Goal: Navigation & Orientation: Find specific page/section

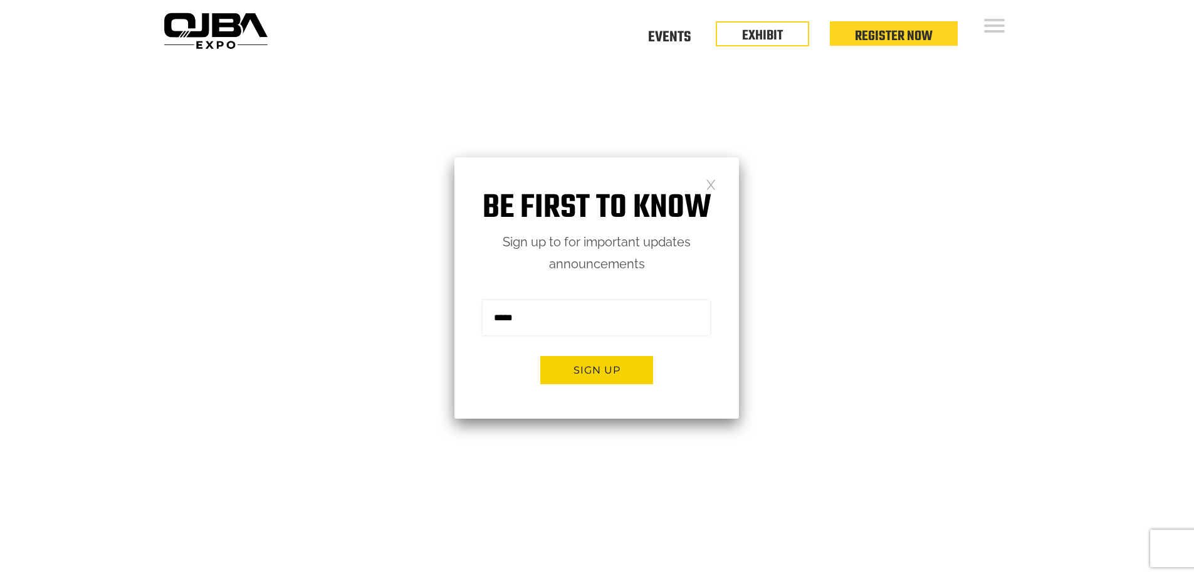
drag, startPoint x: 714, startPoint y: 189, endPoint x: 720, endPoint y: 177, distance: 13.5
click at [713, 187] on link at bounding box center [711, 184] width 11 height 11
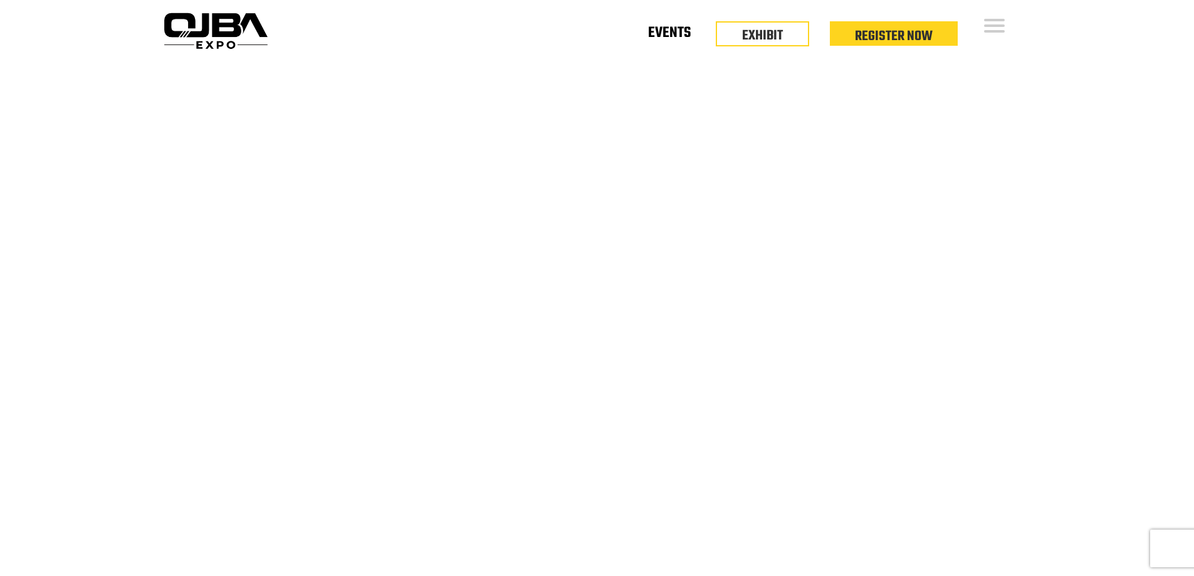
click at [678, 38] on link "Events" at bounding box center [669, 35] width 43 height 4
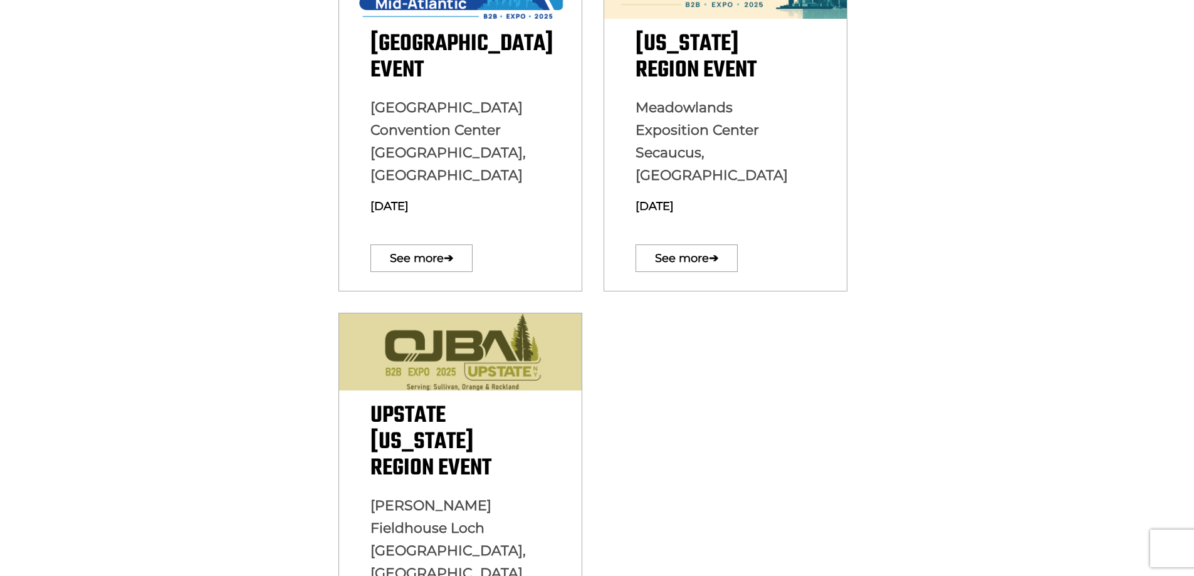
scroll to position [689, 0]
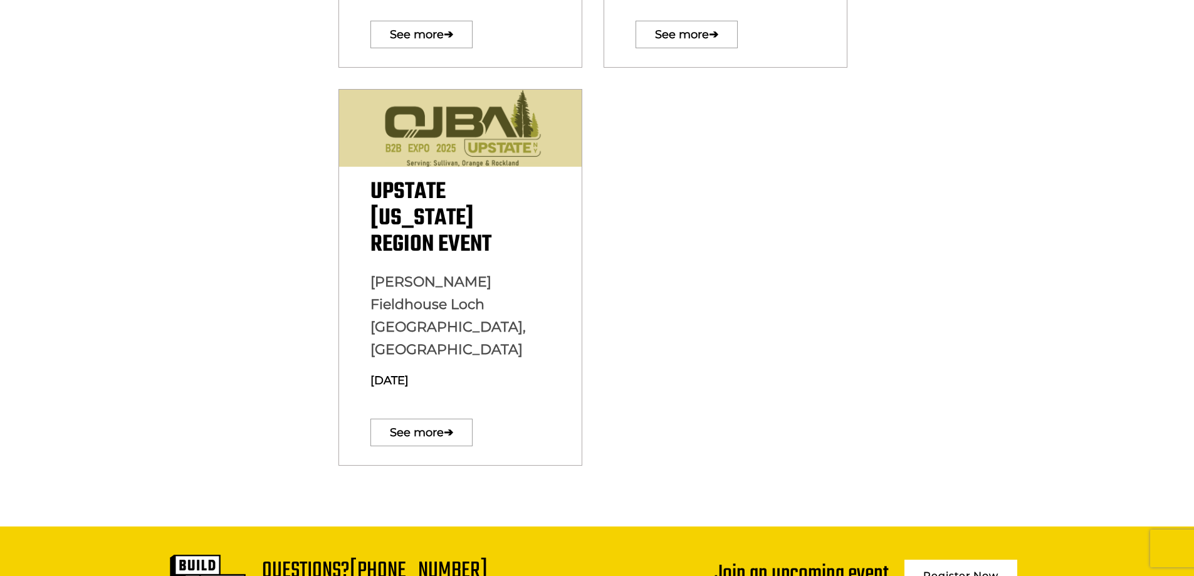
click at [919, 303] on section "Upstate New York Region Event Paul Gerry Fieldhouse Loch Sheldrake, NY March 19…" at bounding box center [597, 302] width 1194 height 448
click at [901, 320] on section "Upstate New York Region Event Paul Gerry Fieldhouse Loch Sheldrake, NY March 19…" at bounding box center [597, 302] width 1194 height 448
click at [852, 277] on div "Upstate New York Region Event Paul Gerry Fieldhouse Loch Sheldrake, NY March 19…" at bounding box center [597, 302] width 539 height 448
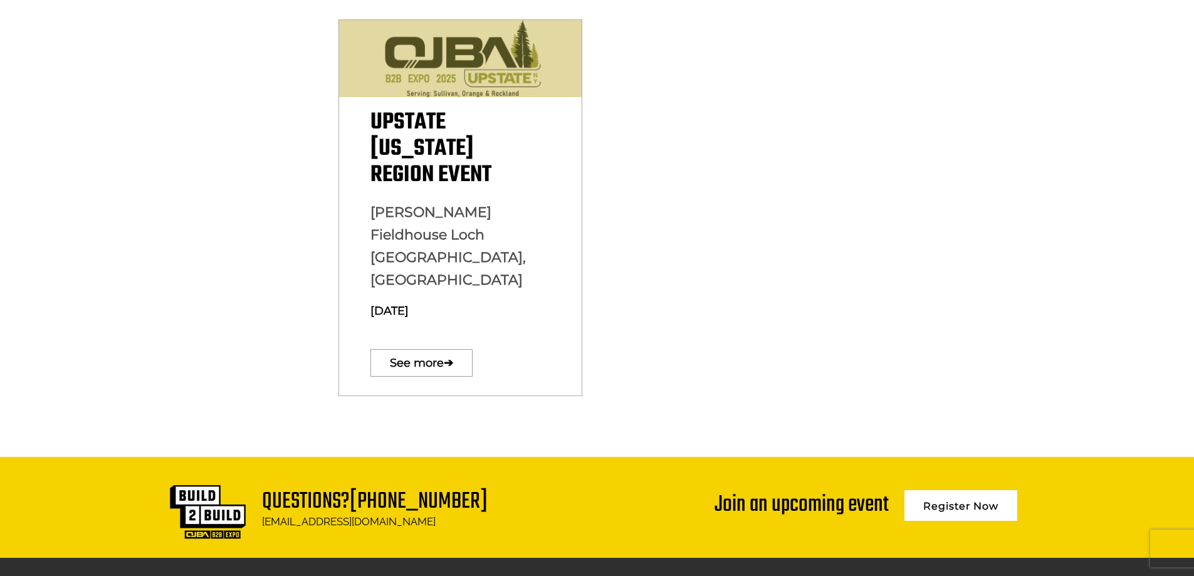
scroll to position [877, 0]
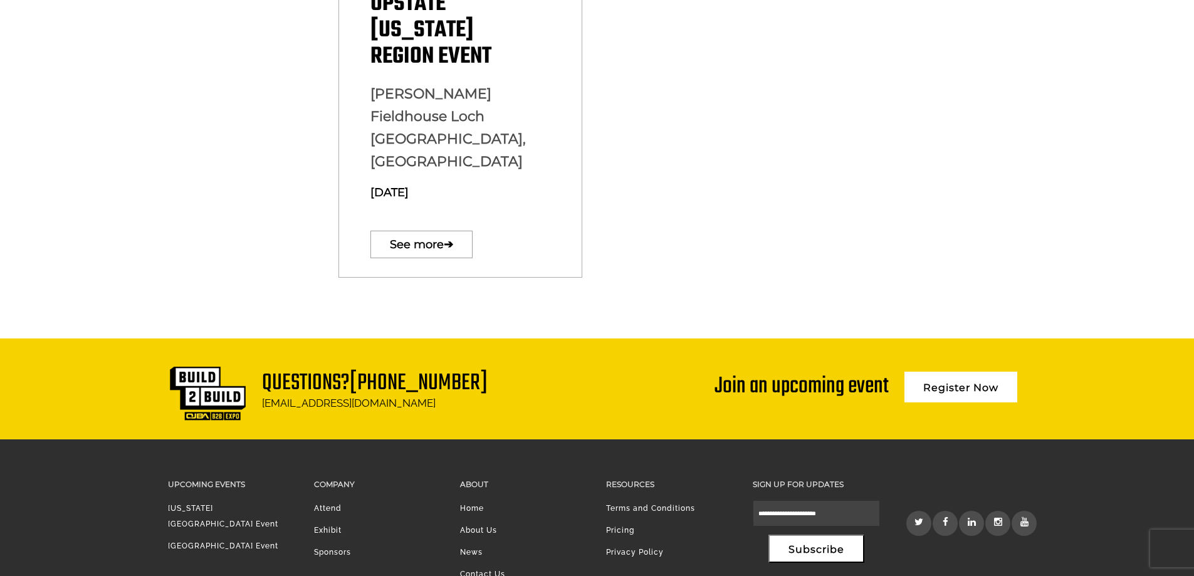
click at [797, 196] on div "Upstate New York Region Event Paul Gerry Fieldhouse Loch Sheldrake, NY March 19…" at bounding box center [597, 114] width 539 height 448
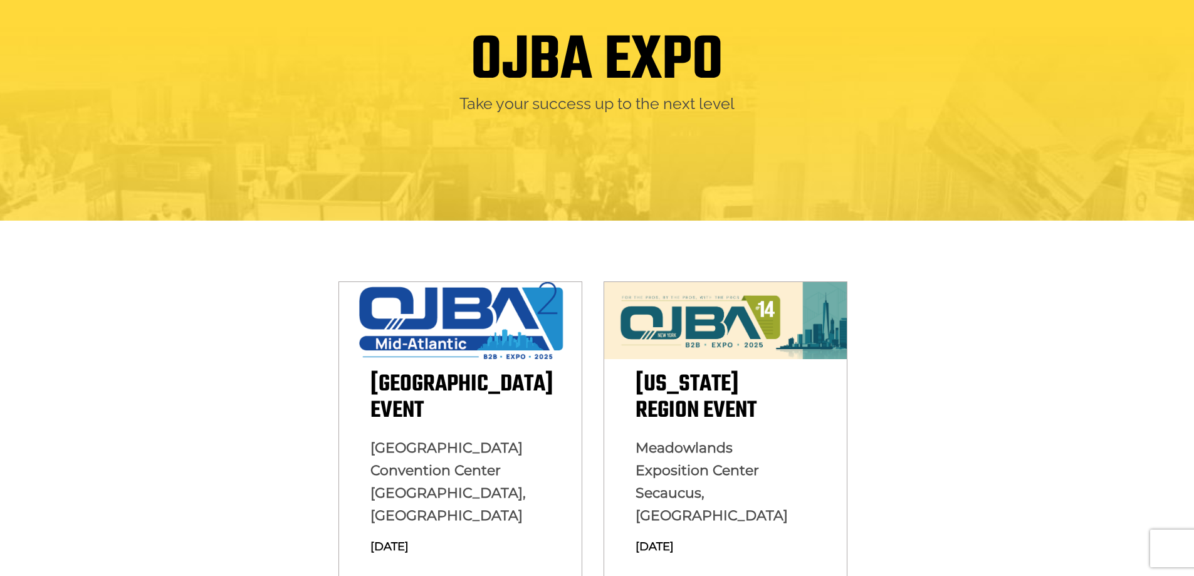
click at [973, 296] on section "Mid Atlantic Region Event Baltimore Convention Center Baltimore, MD August 13, …" at bounding box center [597, 432] width 1194 height 422
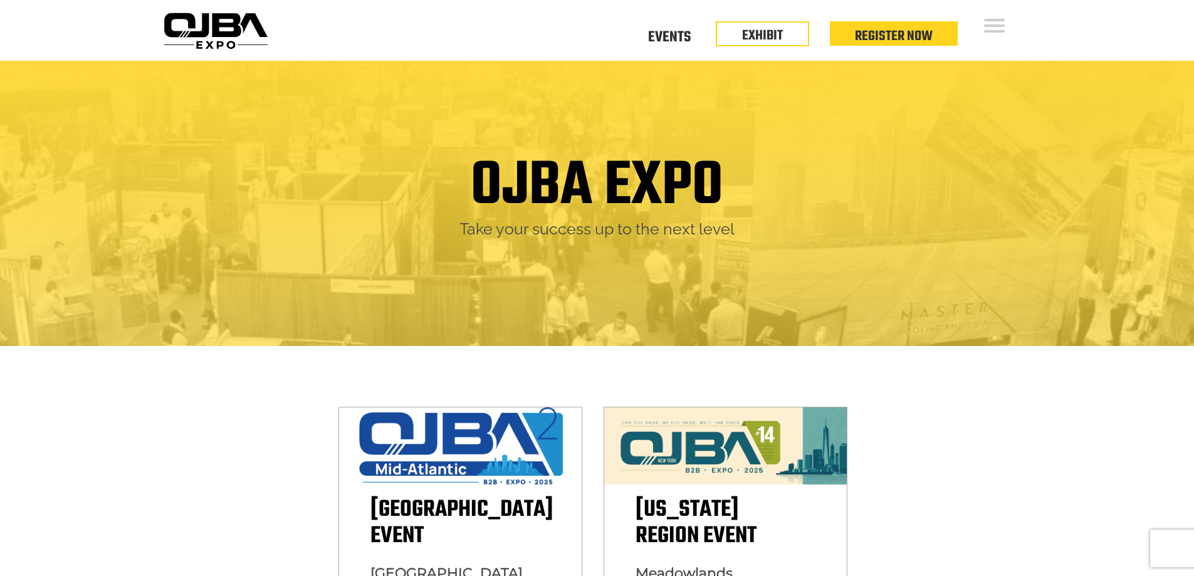
click at [580, 171] on h1 "OJBA EXPO" at bounding box center [597, 187] width 253 height 64
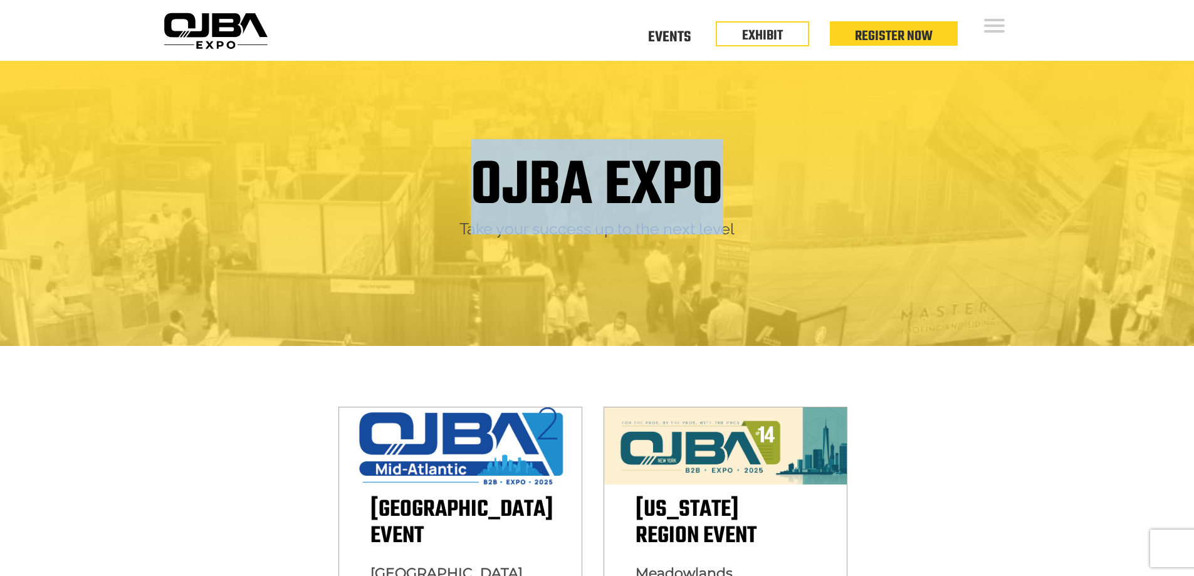
click at [580, 171] on h1 "OJBA EXPO" at bounding box center [597, 187] width 253 height 64
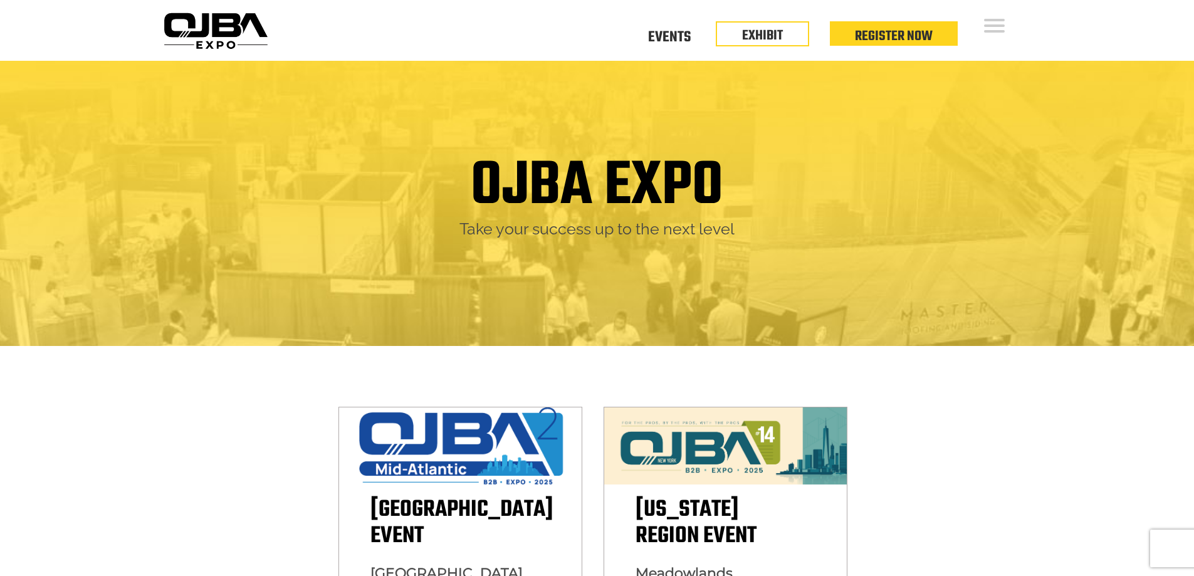
click at [719, 314] on div "OJBA EXPO Take your success up to the next level" at bounding box center [597, 203] width 1194 height 285
click at [510, 182] on h1 "OJBA EXPO" at bounding box center [597, 187] width 253 height 64
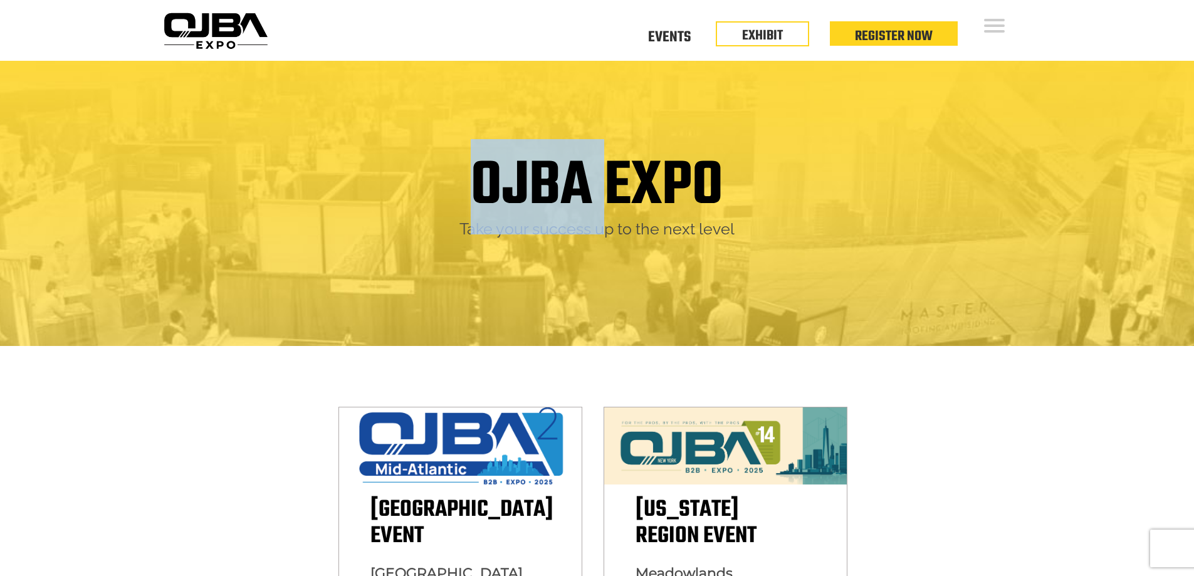
click at [510, 182] on h1 "OJBA EXPO" at bounding box center [597, 187] width 253 height 64
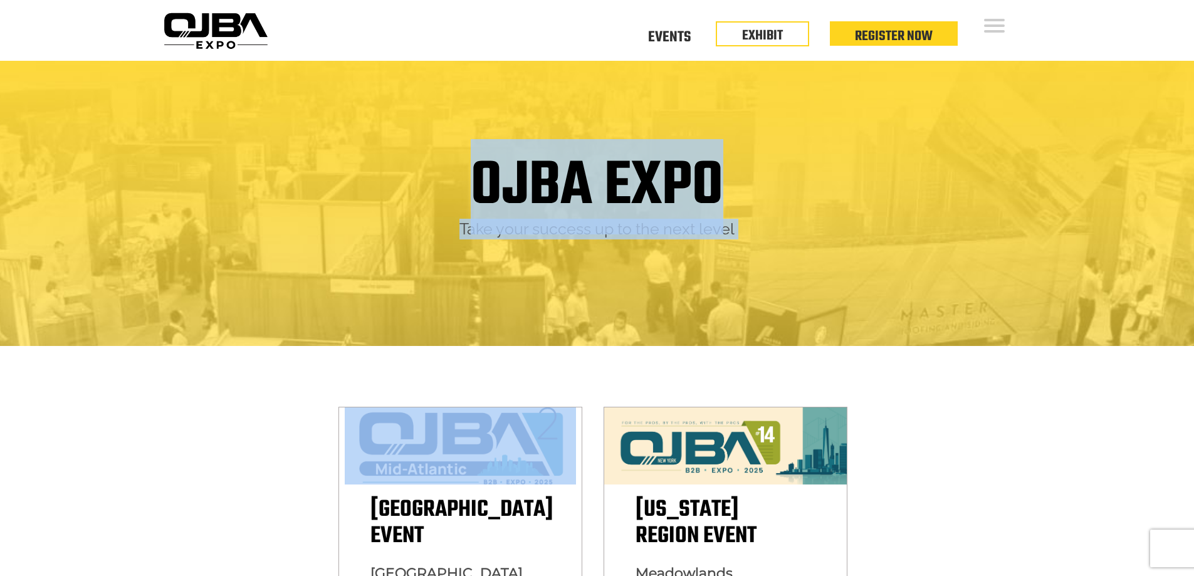
drag, startPoint x: 510, startPoint y: 182, endPoint x: 716, endPoint y: 300, distance: 237.8
click at [716, 300] on div "OJBA EXPO Take your success up to the next level" at bounding box center [597, 203] width 1194 height 285
drag, startPoint x: 716, startPoint y: 300, endPoint x: 1062, endPoint y: 387, distance: 356.0
click at [718, 300] on div "OJBA EXPO Take your success up to the next level" at bounding box center [597, 203] width 1194 height 285
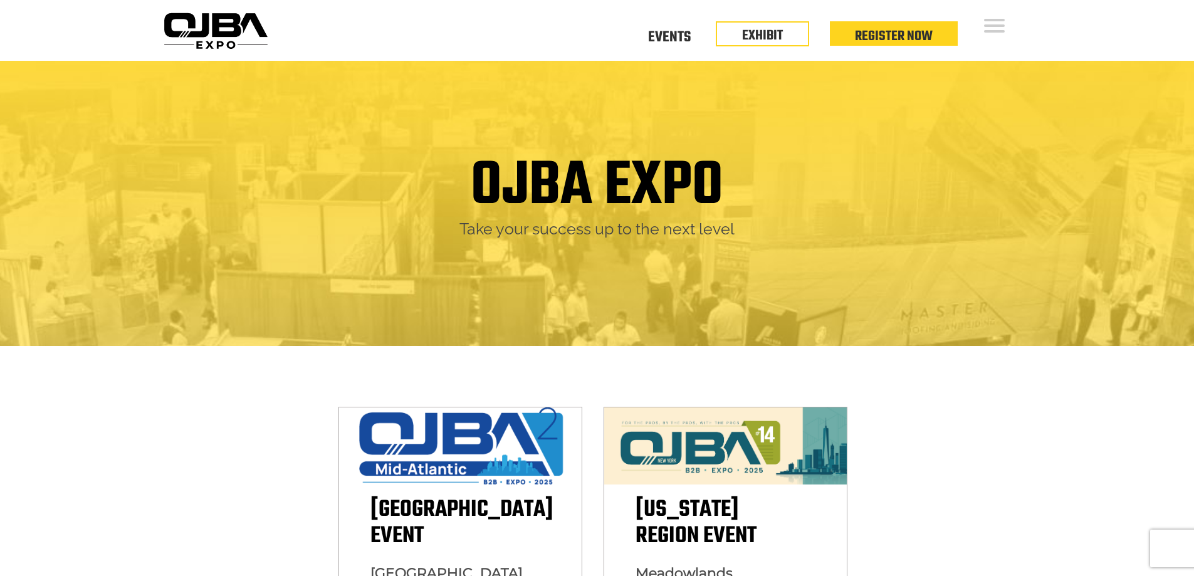
drag, startPoint x: 1089, startPoint y: 449, endPoint x: 1082, endPoint y: 449, distance: 7.5
click at [1089, 449] on section "Mid Atlantic Region Event Baltimore Convention Center Baltimore, MD August 13, …" at bounding box center [597, 557] width 1194 height 422
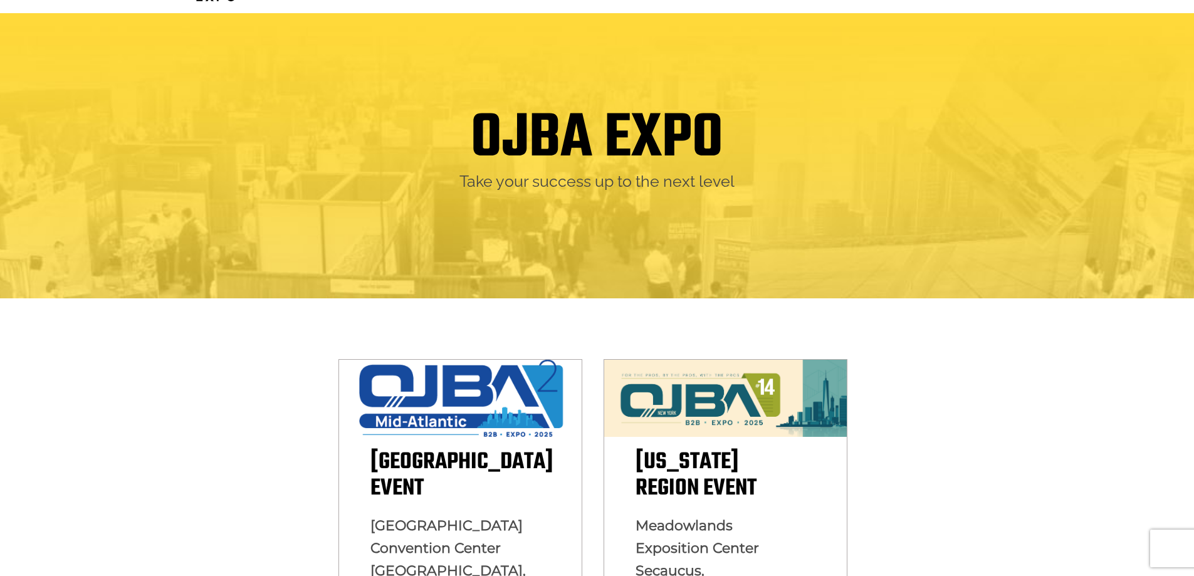
scroll to position [188, 0]
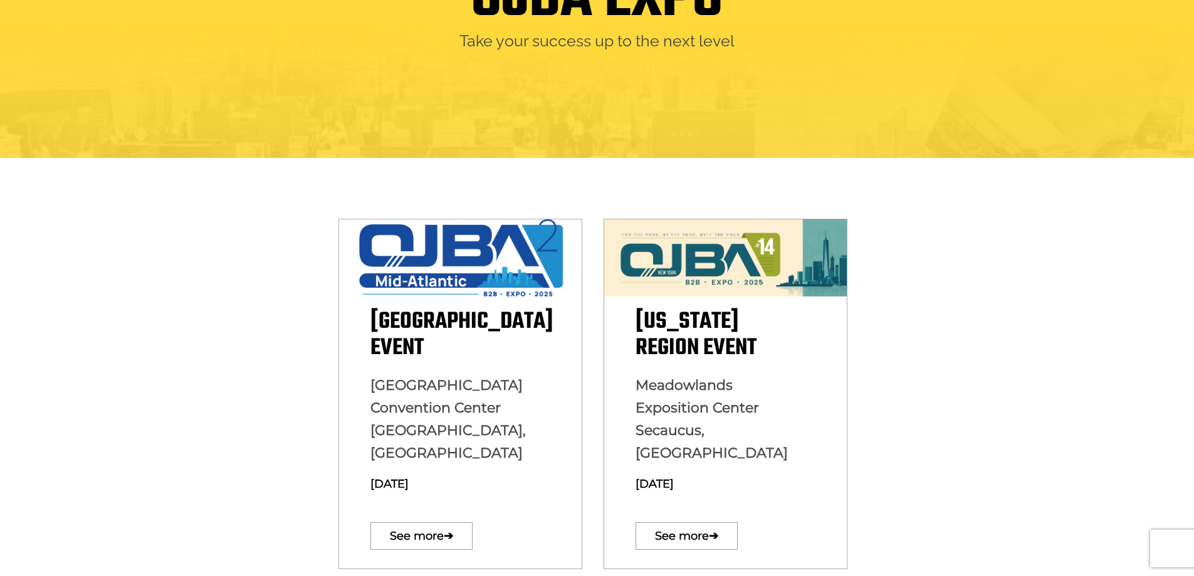
click at [950, 431] on section "Mid Atlantic Region Event Baltimore Convention Center Baltimore, MD August 13, …" at bounding box center [597, 369] width 1194 height 422
click at [946, 450] on section "Mid Atlantic Region Event Baltimore Convention Center Baltimore, MD August 13, …" at bounding box center [597, 369] width 1194 height 422
click at [956, 421] on section "Mid Atlantic Region Event Baltimore Convention Center Baltimore, MD August 13, …" at bounding box center [597, 369] width 1194 height 422
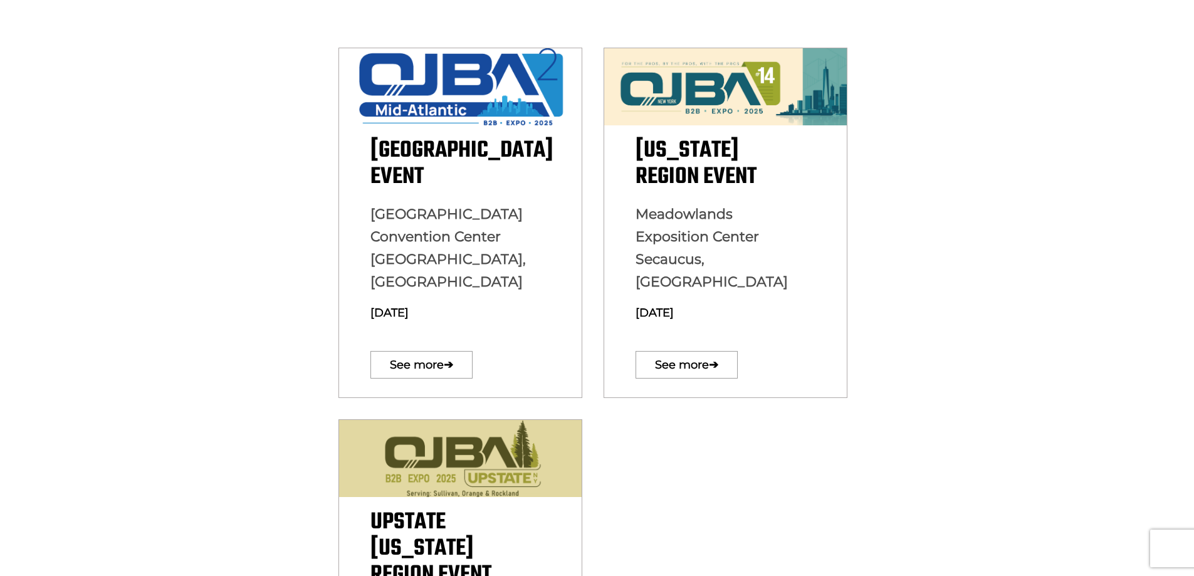
scroll to position [376, 0]
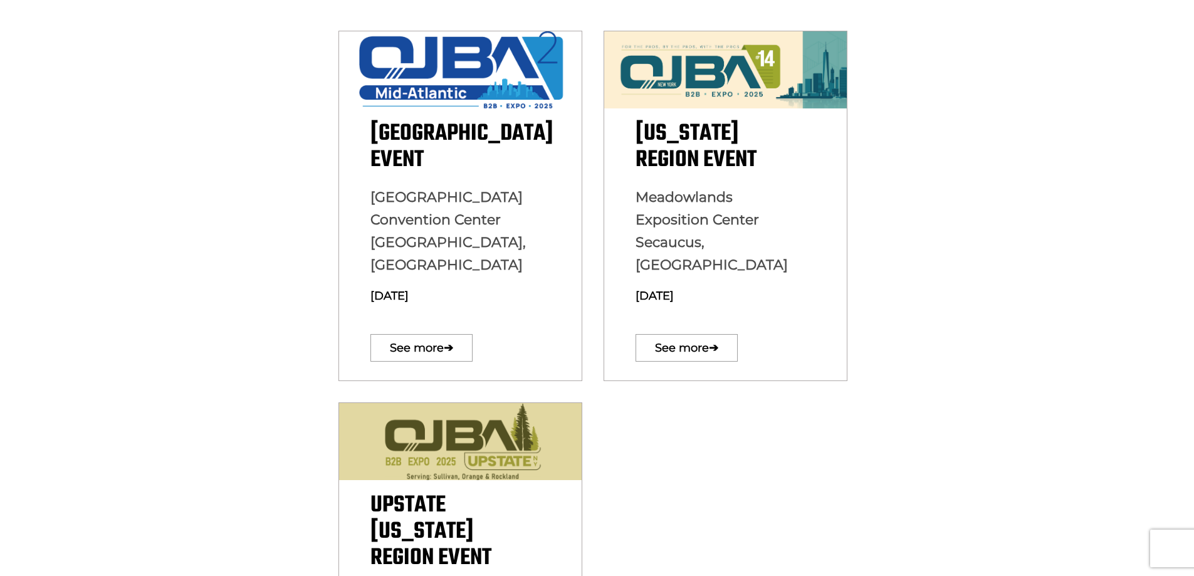
click at [949, 310] on section "Mid Atlantic Region Event Baltimore Convention Center Baltimore, MD August 13, …" at bounding box center [597, 181] width 1194 height 422
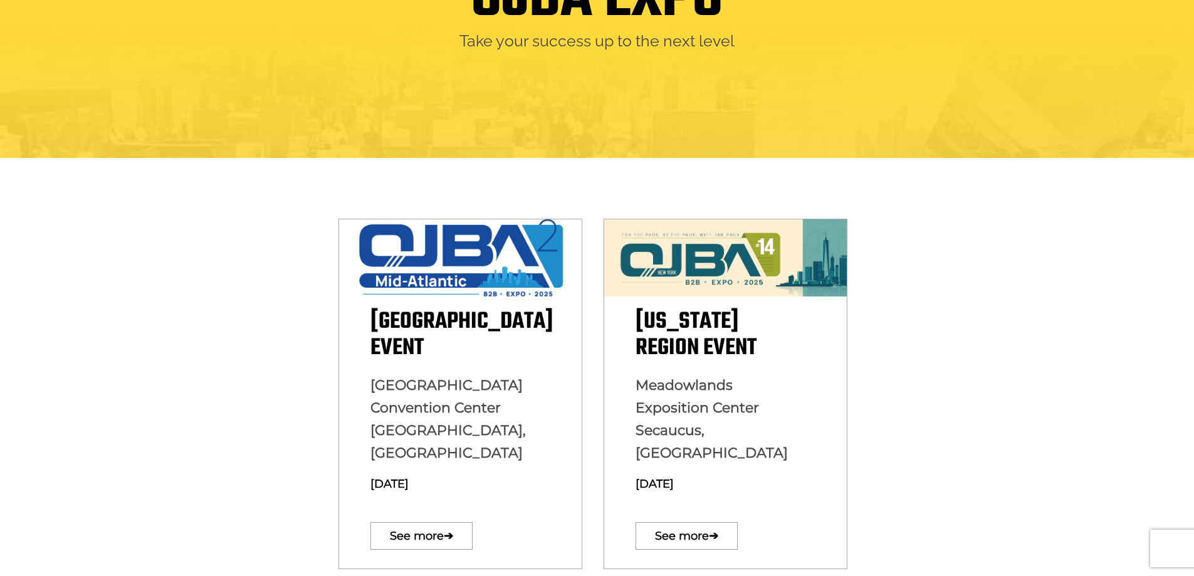
click at [986, 382] on section "Mid Atlantic Region Event Baltimore Convention Center Baltimore, MD August 13, …" at bounding box center [597, 369] width 1194 height 422
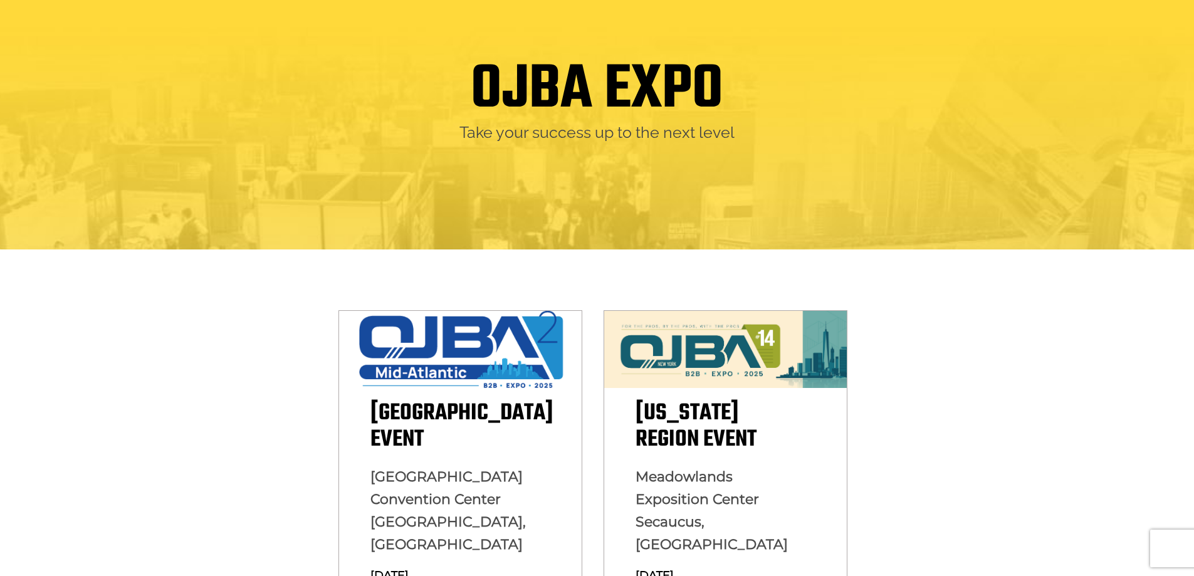
scroll to position [0, 0]
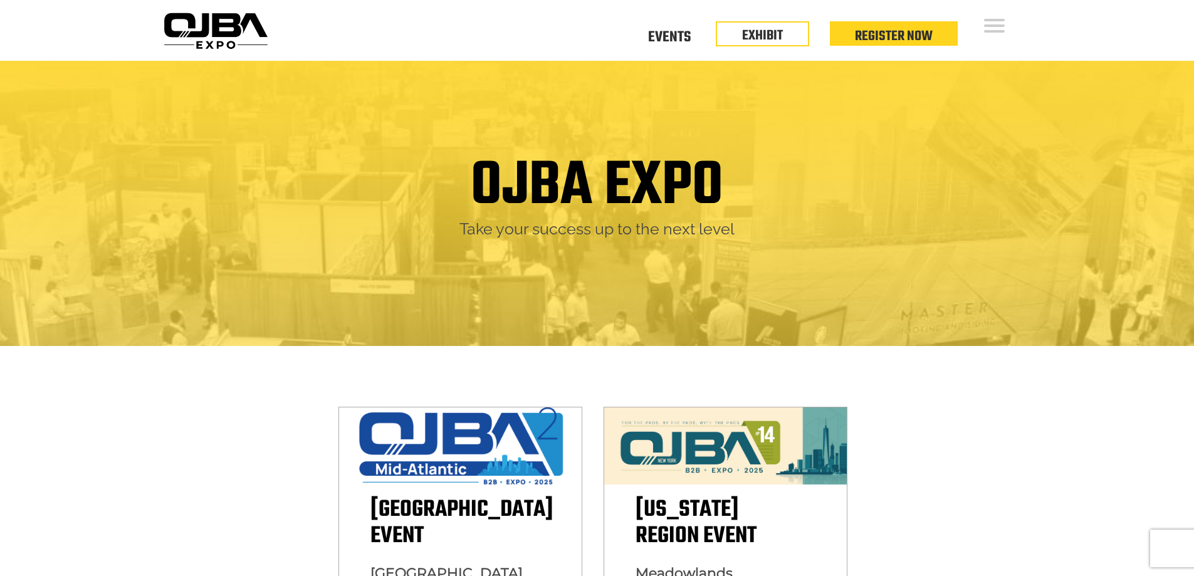
click at [528, 185] on h1 "OJBA EXPO" at bounding box center [597, 187] width 253 height 64
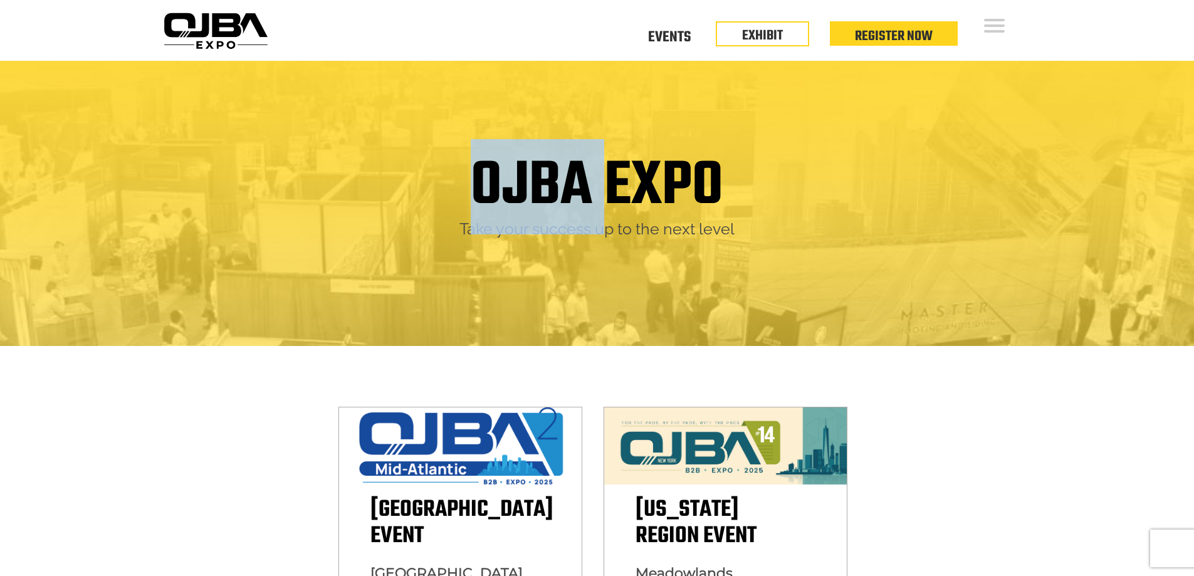
click at [528, 184] on h1 "OJBA EXPO" at bounding box center [597, 187] width 253 height 64
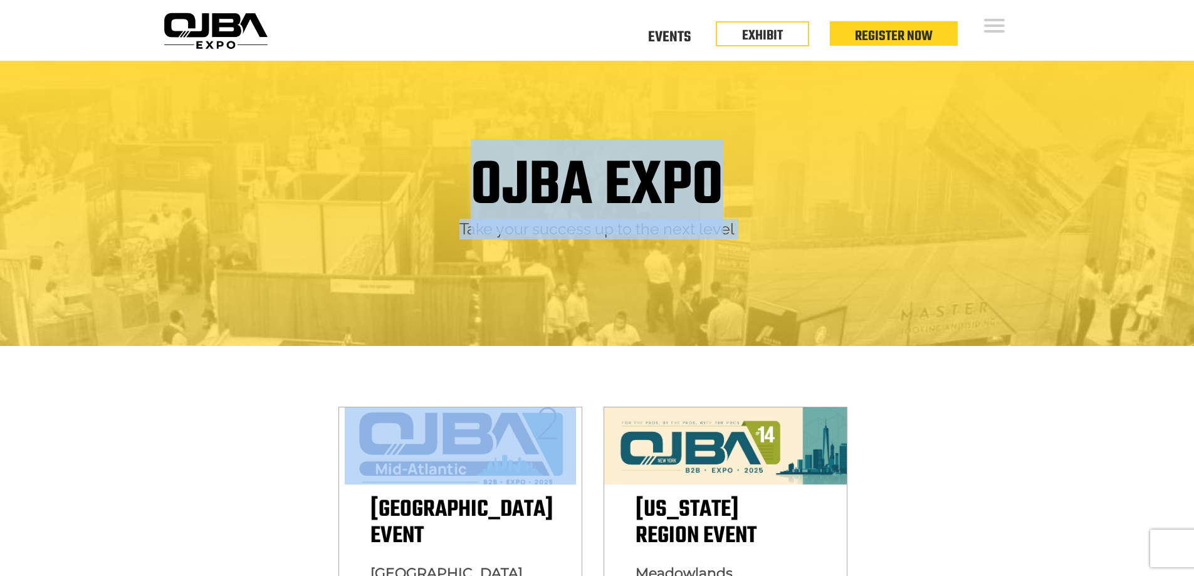
drag, startPoint x: 528, startPoint y: 184, endPoint x: 679, endPoint y: 259, distance: 169.0
click at [679, 259] on div "OJBA EXPO Take your success up to the next level" at bounding box center [597, 203] width 1194 height 285
click at [677, 259] on div "OJBA EXPO Take your success up to the next level" at bounding box center [597, 203] width 1194 height 285
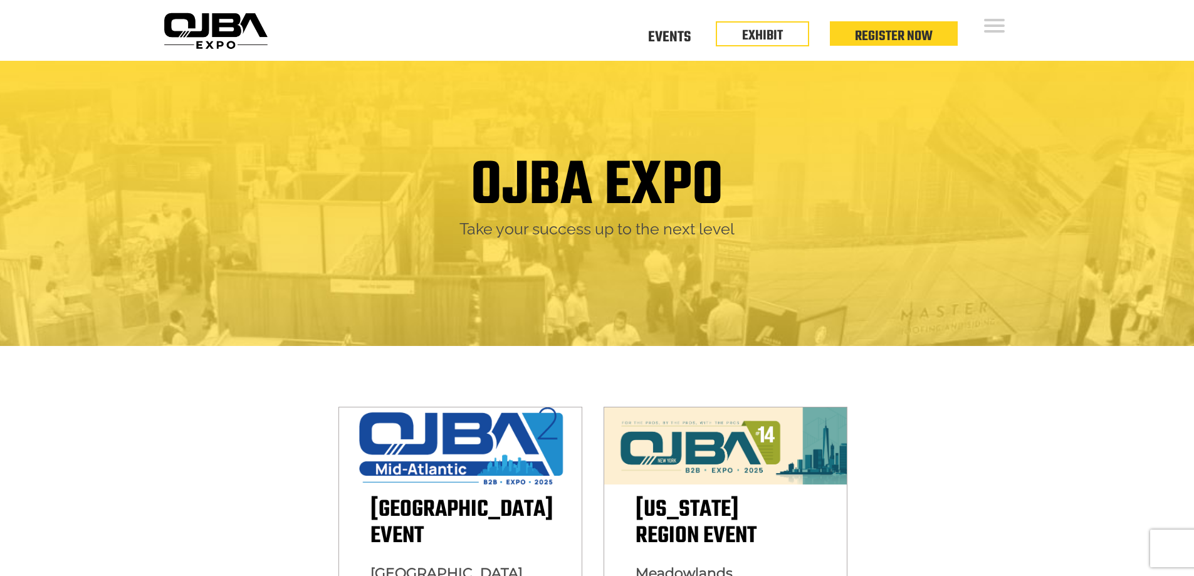
click at [1019, 466] on section "Mid Atlantic Region Event Baltimore Convention Center Baltimore, MD August 13, …" at bounding box center [597, 557] width 1194 height 422
click at [615, 183] on h1 "OJBA EXPO" at bounding box center [597, 187] width 253 height 64
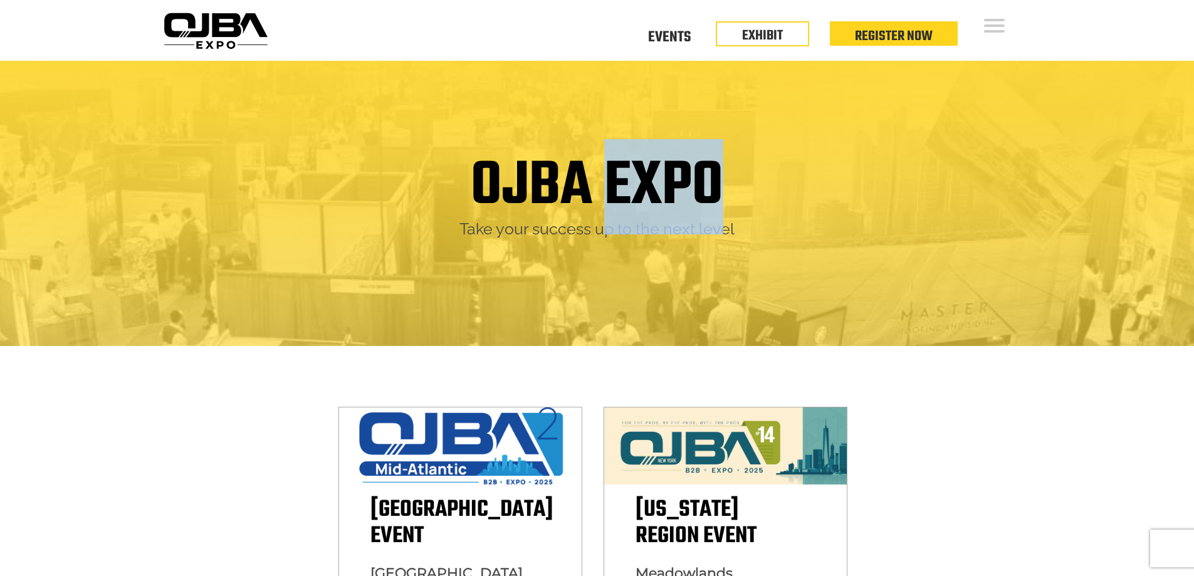
click at [615, 183] on h1 "OJBA EXPO" at bounding box center [597, 187] width 253 height 64
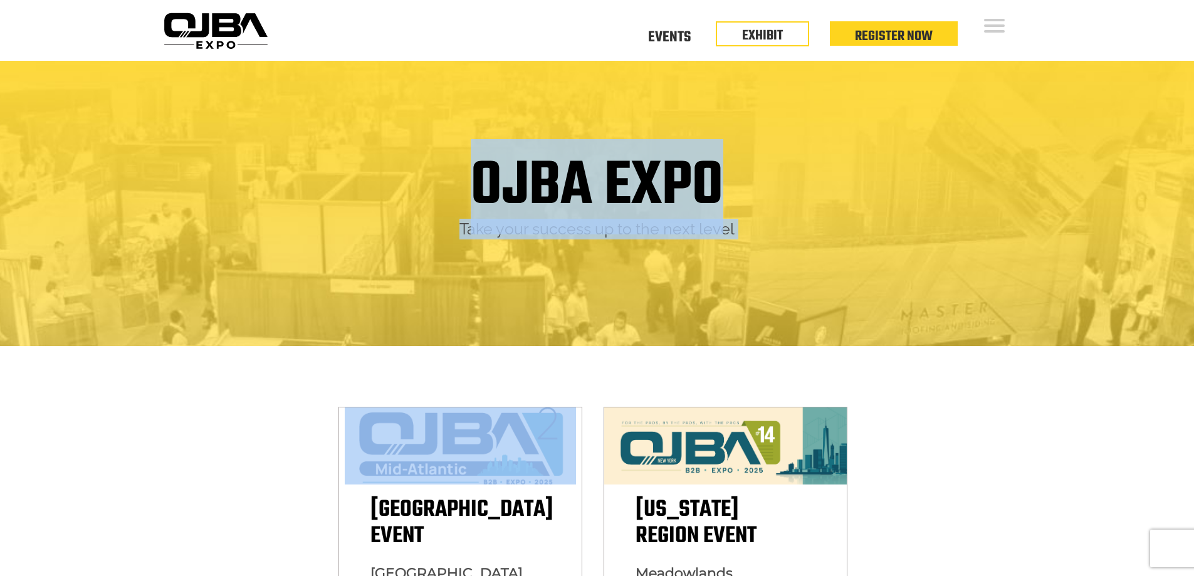
drag, startPoint x: 615, startPoint y: 183, endPoint x: 654, endPoint y: 240, distance: 69.0
click at [654, 240] on div "OJBA EXPO Take your success up to the next level" at bounding box center [597, 203] width 1194 height 285
click at [627, 265] on div "OJBA EXPO Take your success up to the next level" at bounding box center [597, 203] width 1194 height 285
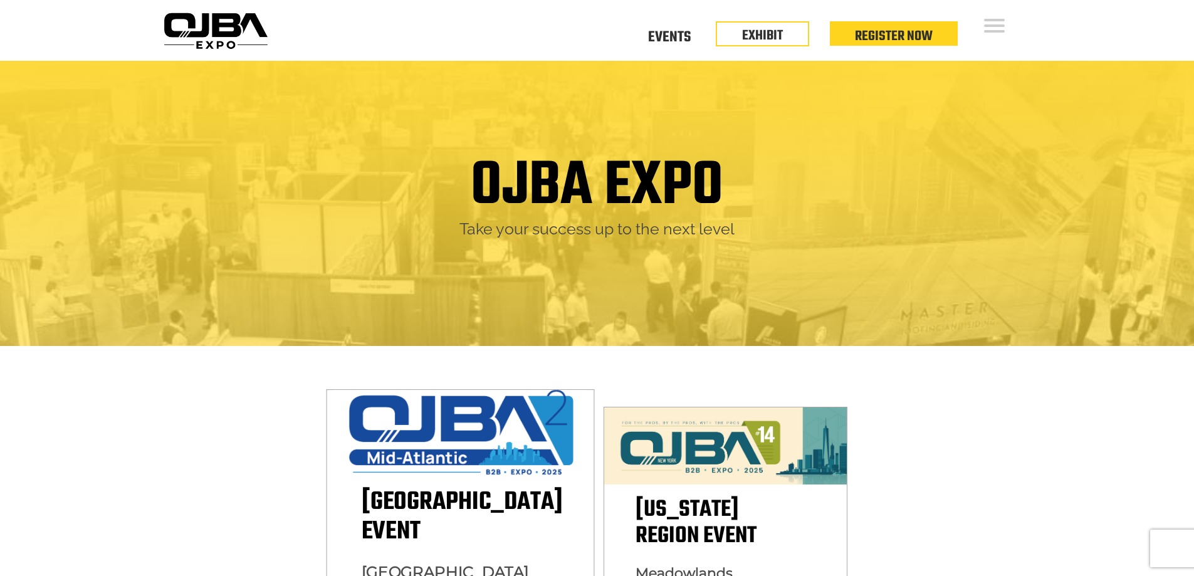
click at [430, 454] on img at bounding box center [460, 432] width 254 height 85
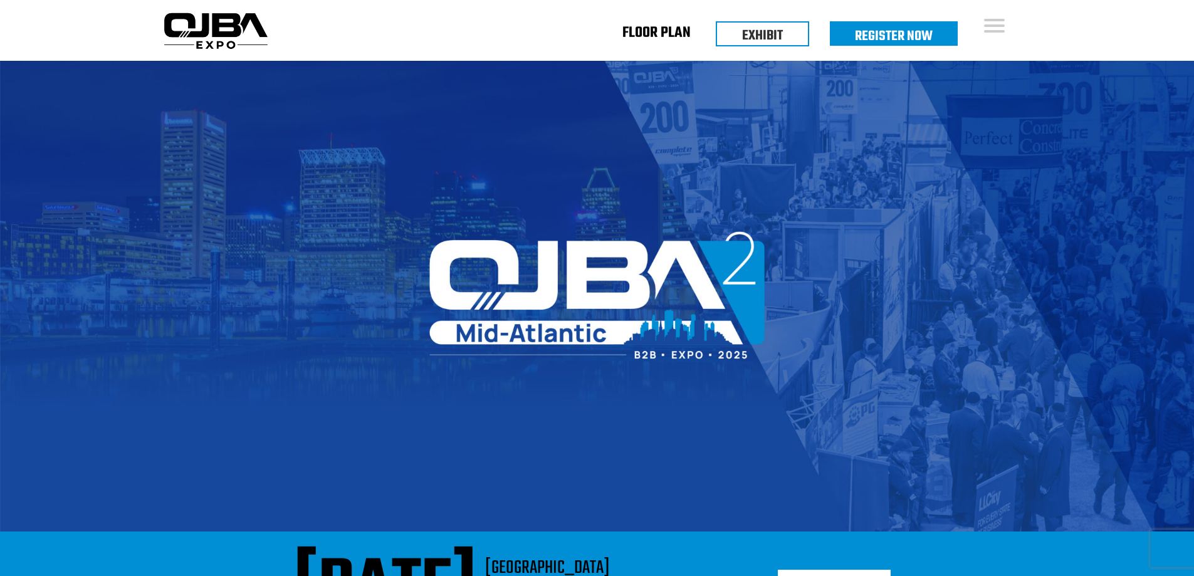
click at [661, 37] on link "Floor Plan" at bounding box center [656, 35] width 68 height 4
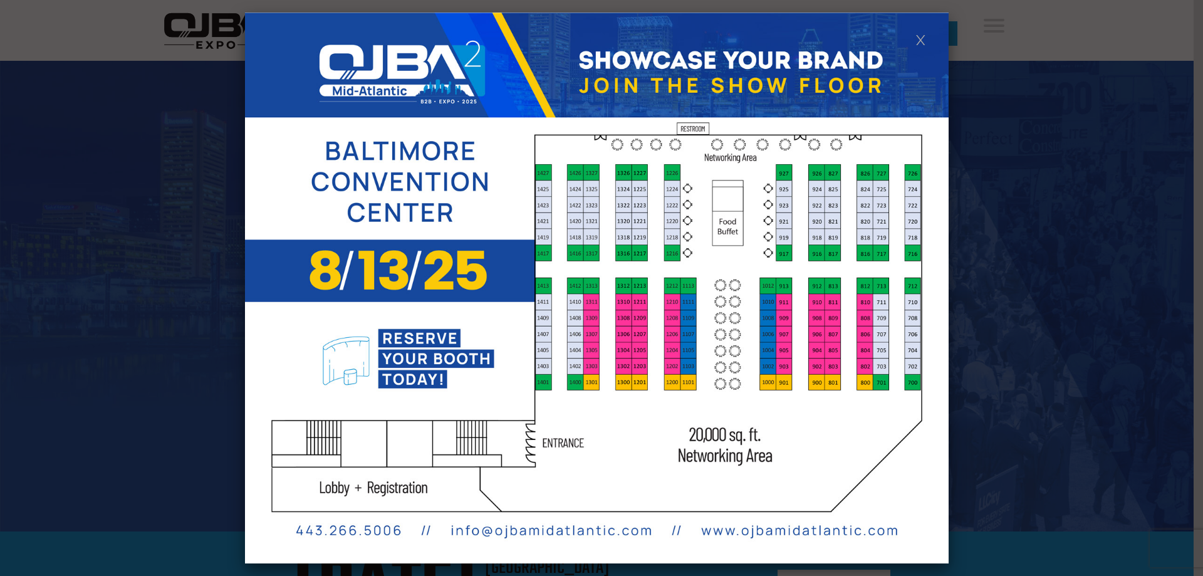
click at [918, 39] on link at bounding box center [921, 39] width 11 height 11
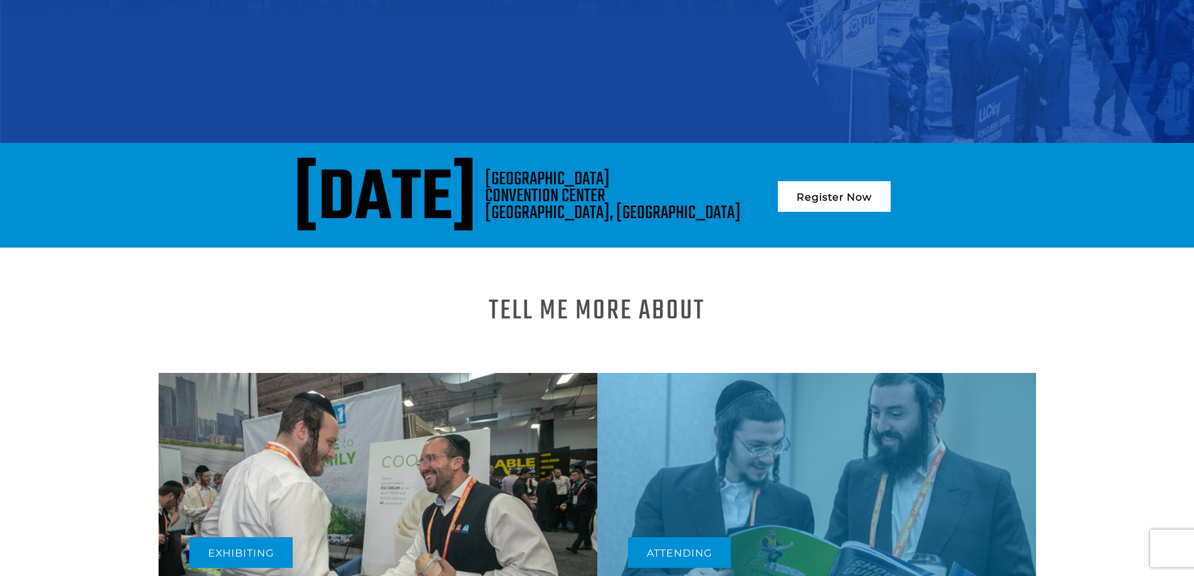
scroll to position [188, 0]
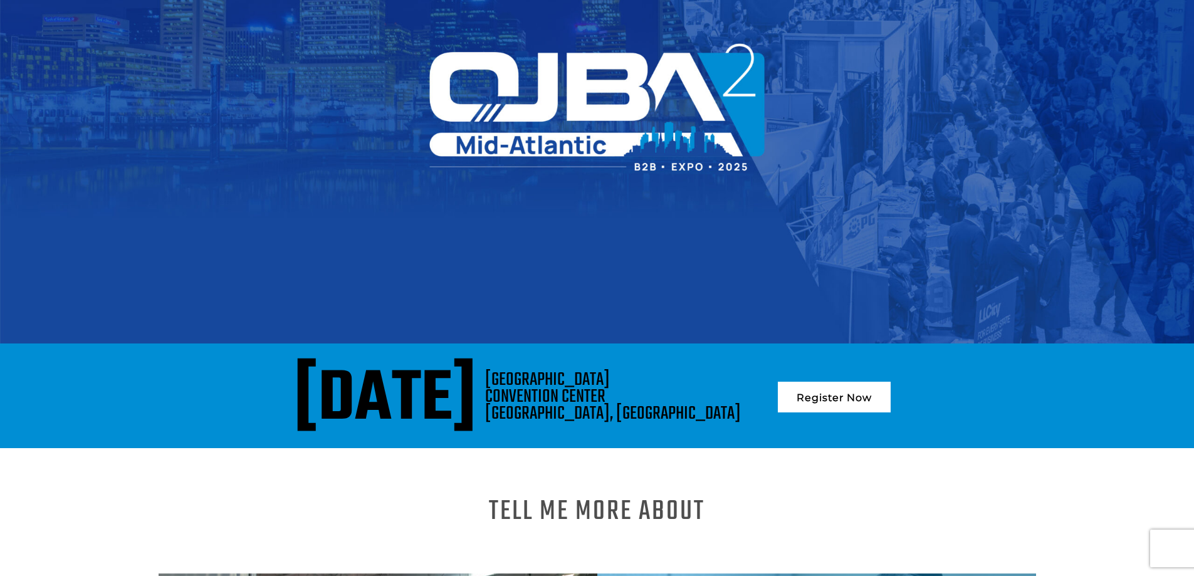
click at [687, 382] on div "[GEOGRAPHIC_DATA], [GEOGRAPHIC_DATA]" at bounding box center [613, 397] width 256 height 51
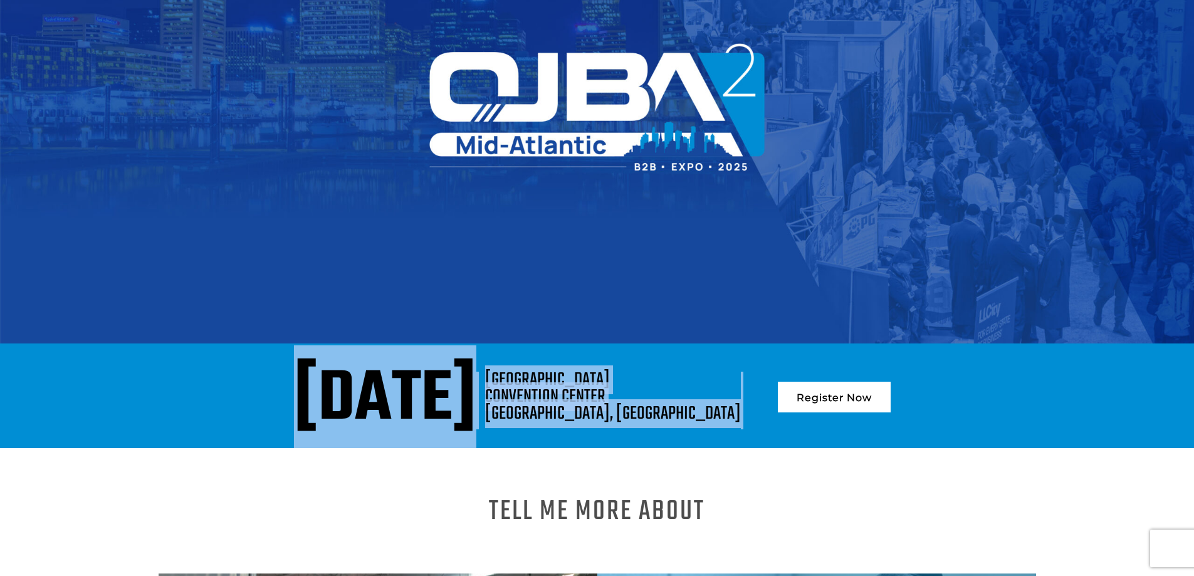
drag, startPoint x: 687, startPoint y: 382, endPoint x: 706, endPoint y: 404, distance: 28.8
click at [706, 404] on div "[GEOGRAPHIC_DATA], [GEOGRAPHIC_DATA]" at bounding box center [613, 397] width 256 height 51
click at [703, 405] on div "[GEOGRAPHIC_DATA], [GEOGRAPHIC_DATA]" at bounding box center [613, 397] width 256 height 51
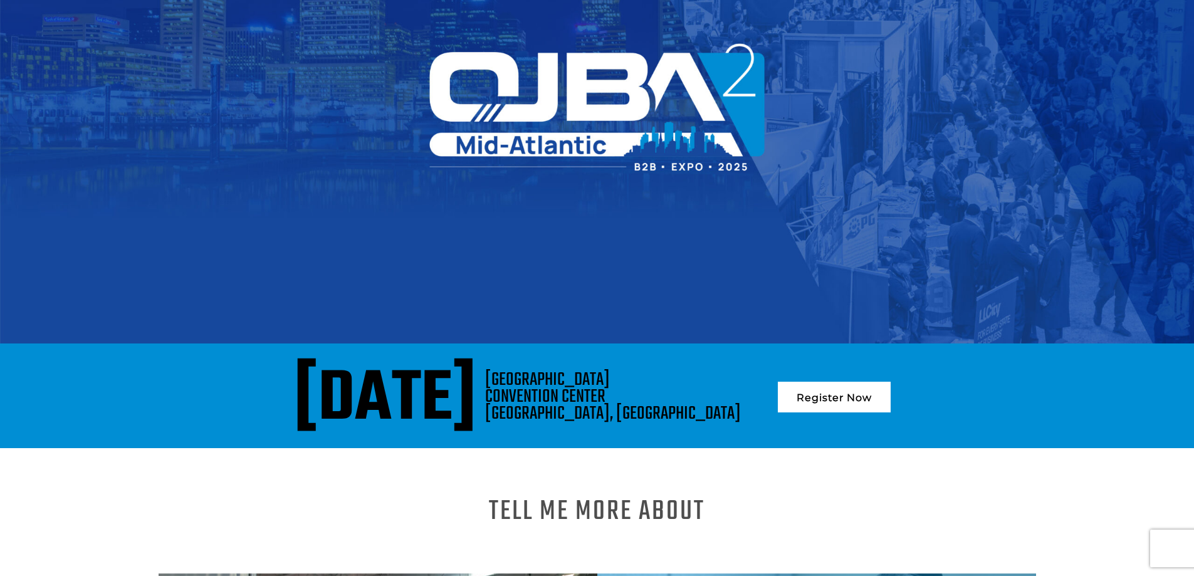
click at [711, 410] on div "[GEOGRAPHIC_DATA], [GEOGRAPHIC_DATA]" at bounding box center [613, 397] width 256 height 51
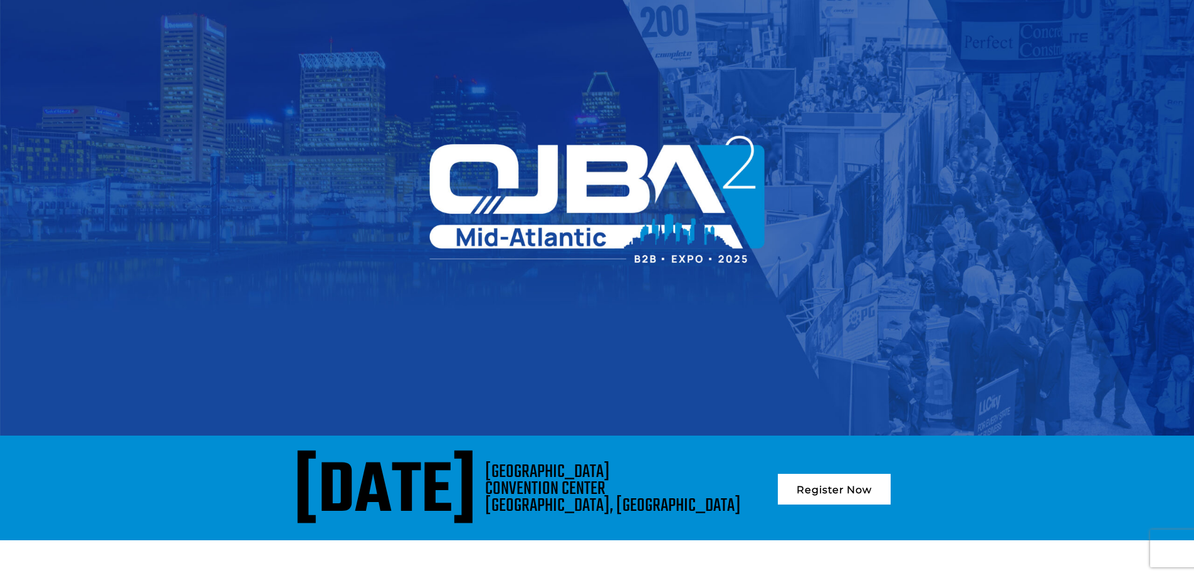
scroll to position [0, 0]
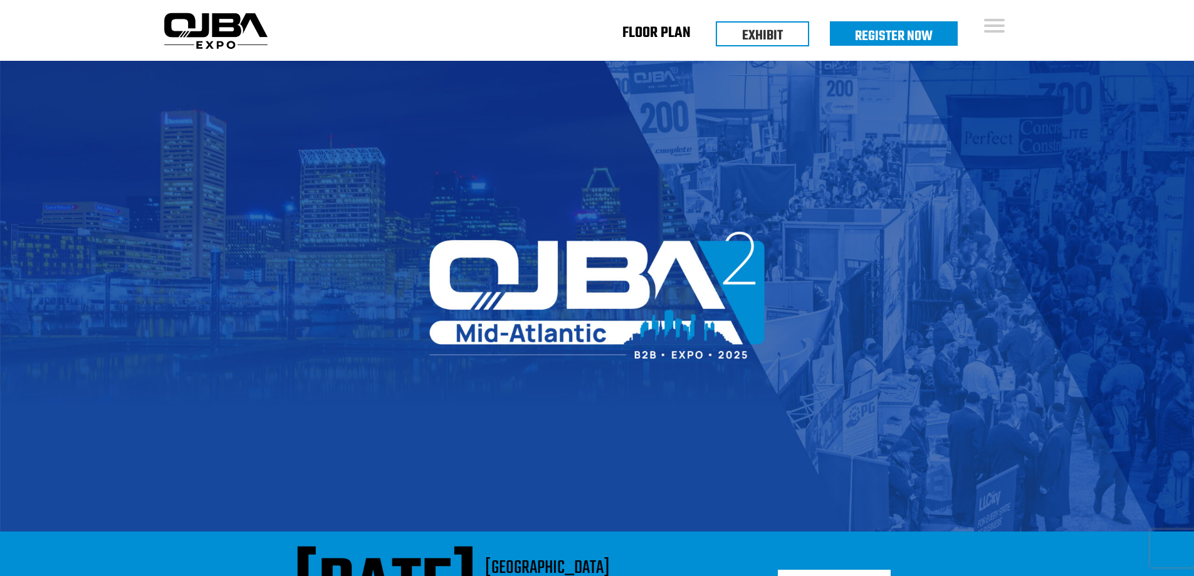
click at [673, 36] on link "Floor Plan" at bounding box center [656, 35] width 68 height 4
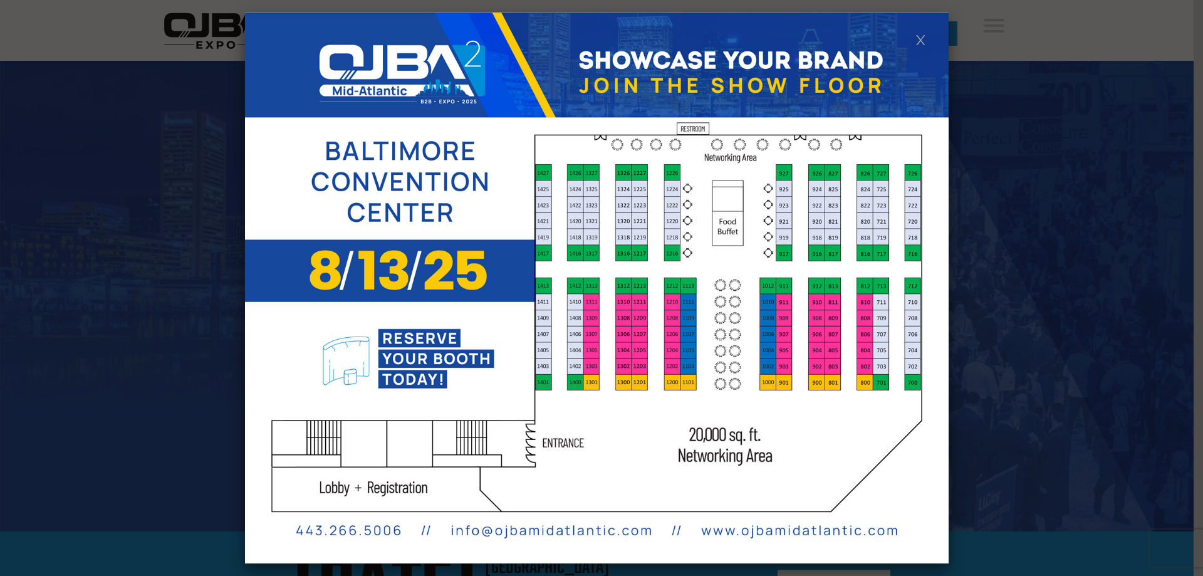
click at [924, 42] on link at bounding box center [921, 39] width 11 height 11
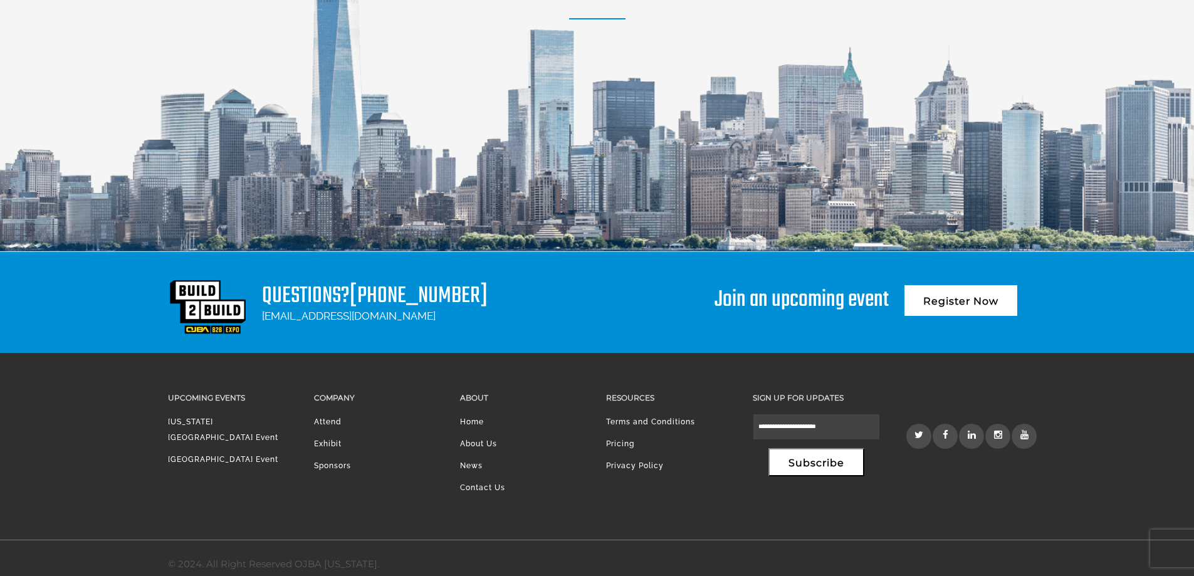
scroll to position [1725, 0]
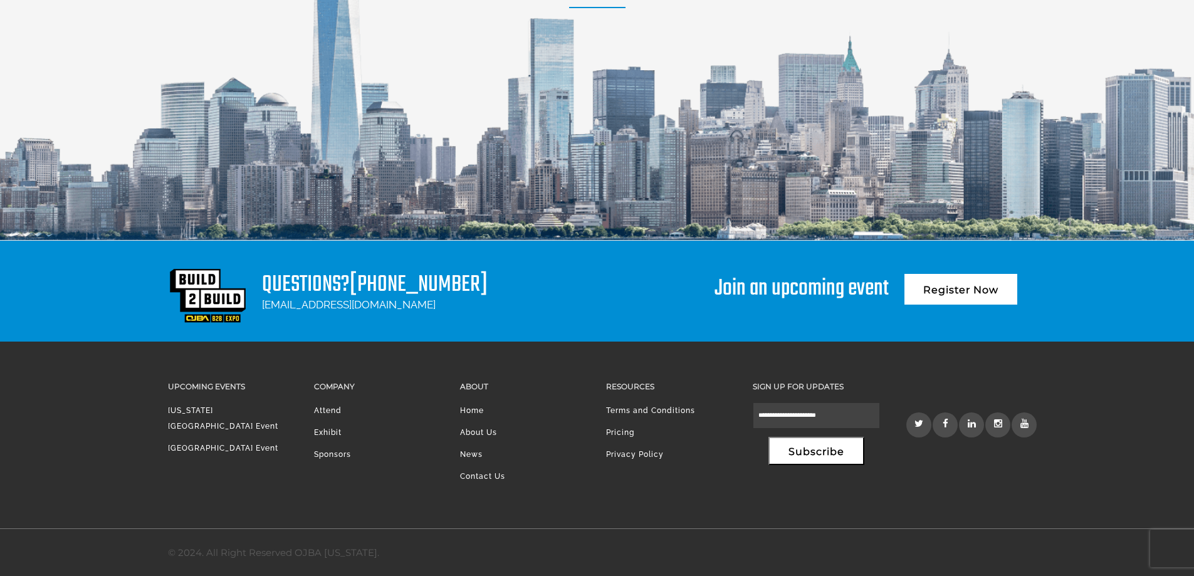
click at [450, 320] on div "Questions? [PHONE_NUMBER] [EMAIL_ADDRESS][DOMAIN_NAME]" at bounding box center [328, 290] width 320 height 63
click at [351, 279] on h1 "Questions? [PHONE_NUMBER]" at bounding box center [375, 285] width 226 height 22
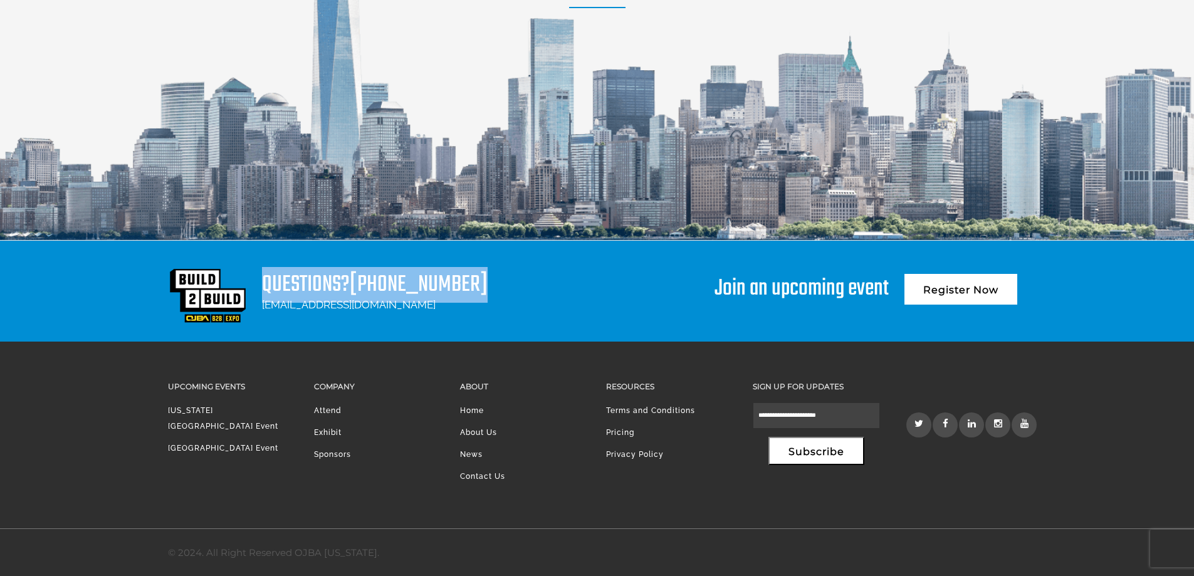
click at [351, 279] on h1 "Questions? [PHONE_NUMBER]" at bounding box center [375, 285] width 226 height 22
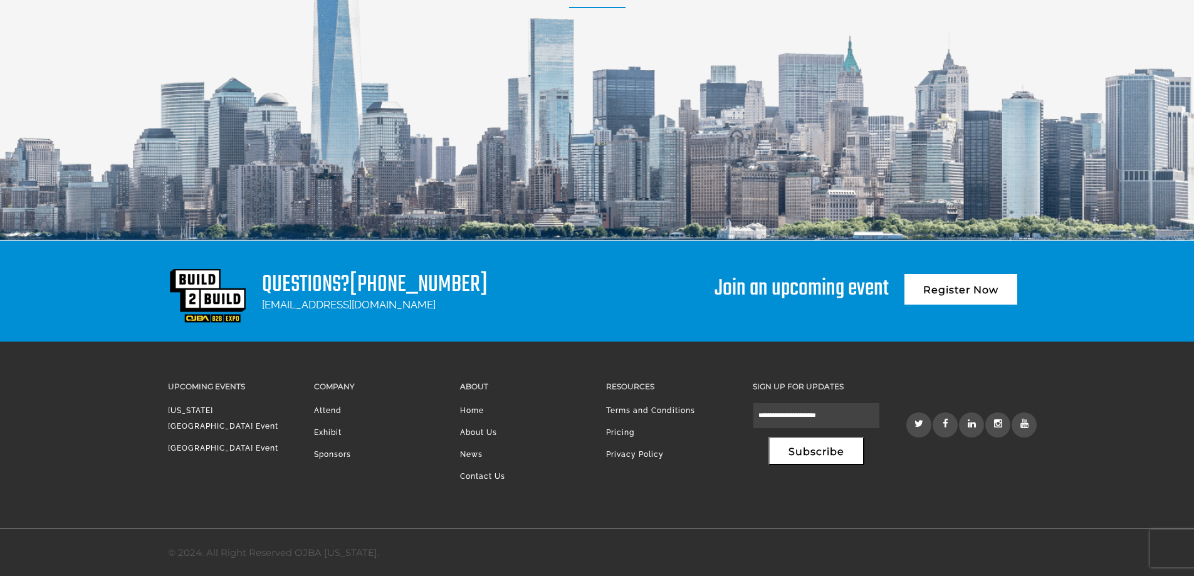
click at [516, 293] on div "Questions? [PHONE_NUMBER] [EMAIL_ADDRESS][DOMAIN_NAME] Join an upcoming event R…" at bounding box center [597, 290] width 859 height 63
click at [358, 491] on div "Company Attend Exhibit Sponsors" at bounding box center [378, 442] width 146 height 127
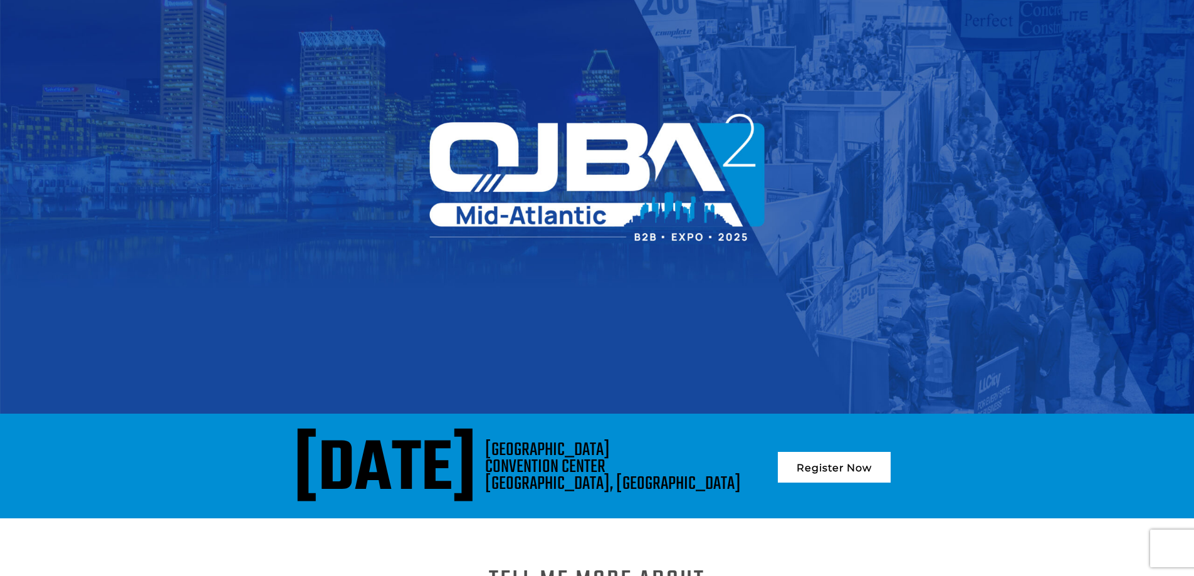
scroll to position [0, 0]
